Goal: Transaction & Acquisition: Purchase product/service

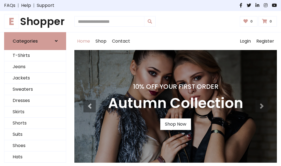
click at [140, 83] on h4 "10% Off Your First Order" at bounding box center [175, 87] width 135 height 8
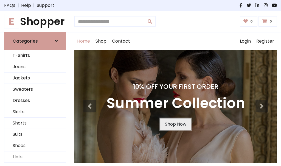
click at [175, 124] on link "Shop Now" at bounding box center [175, 124] width 31 height 12
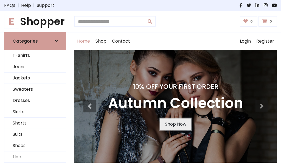
click at [175, 124] on link "Shop Now" at bounding box center [175, 124] width 31 height 12
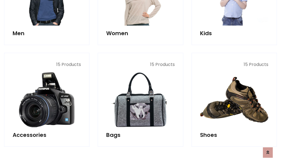
scroll to position [547, 0]
